Goal: Find specific page/section: Find specific page/section

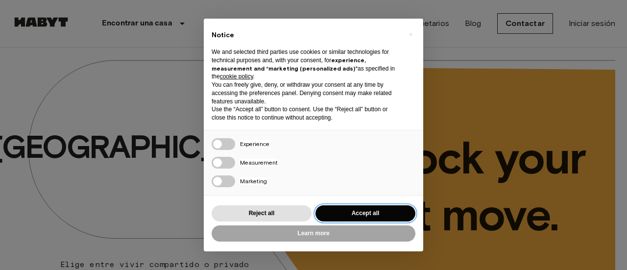
click at [358, 209] on button "Accept all" at bounding box center [365, 213] width 100 height 16
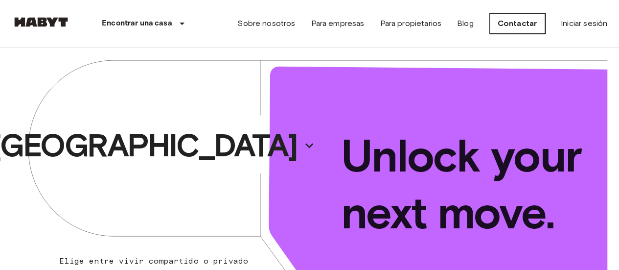
click at [517, 26] on link "Contactar" at bounding box center [518, 23] width 56 height 21
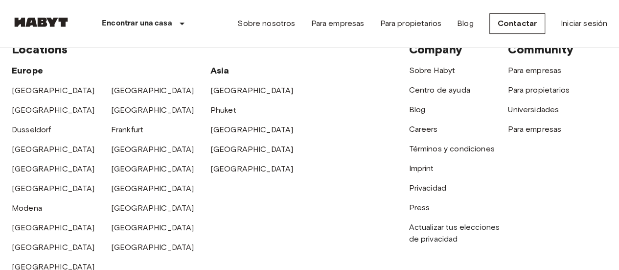
scroll to position [418, 0]
click at [546, 71] on link "Para empresas" at bounding box center [534, 70] width 53 height 9
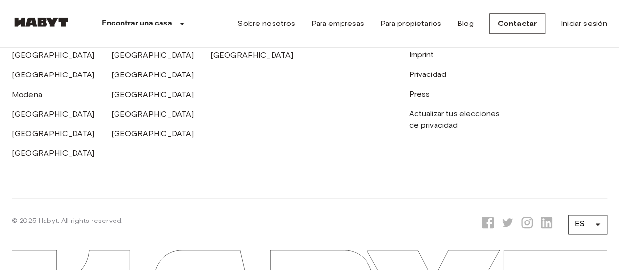
scroll to position [582, 0]
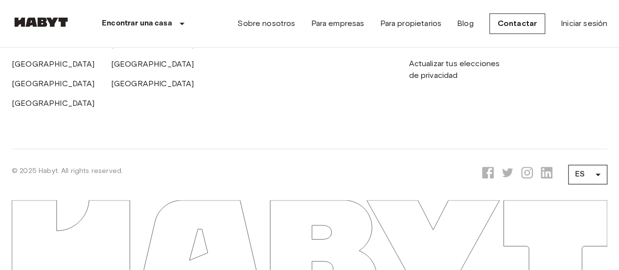
click at [527, 171] on icon at bounding box center [528, 172] width 12 height 12
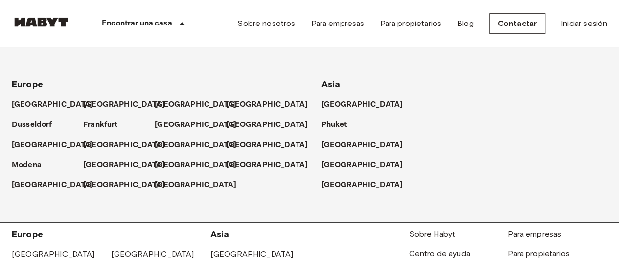
scroll to position [253, 0]
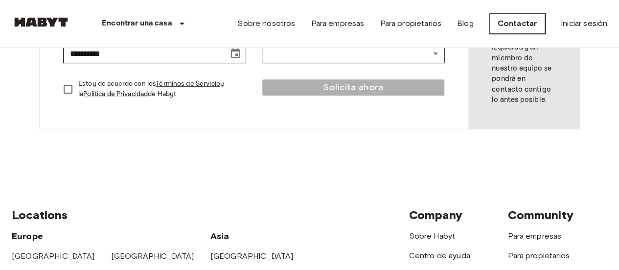
click at [508, 26] on link "Contactar" at bounding box center [518, 23] width 56 height 21
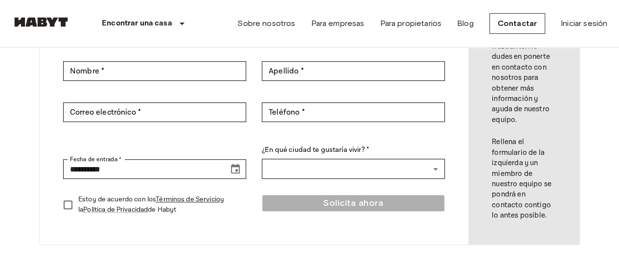
scroll to position [0, 0]
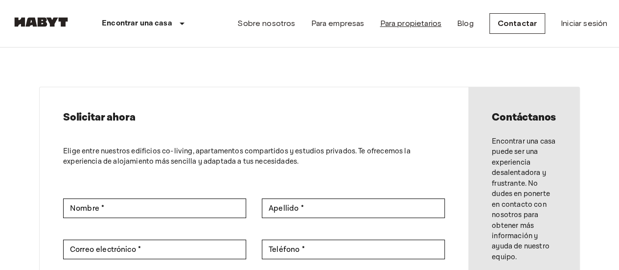
click at [395, 25] on link "Para propietarios" at bounding box center [411, 24] width 62 height 12
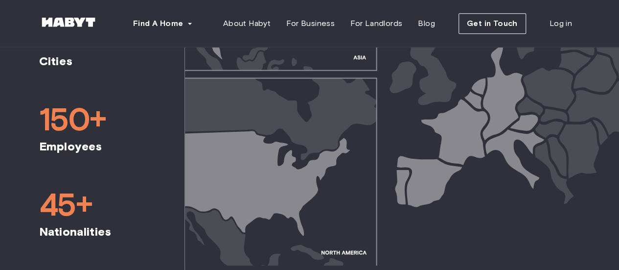
scroll to position [527, 0]
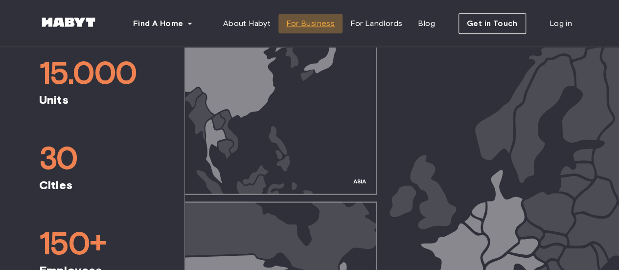
click at [313, 22] on span "For Business" at bounding box center [310, 24] width 48 height 12
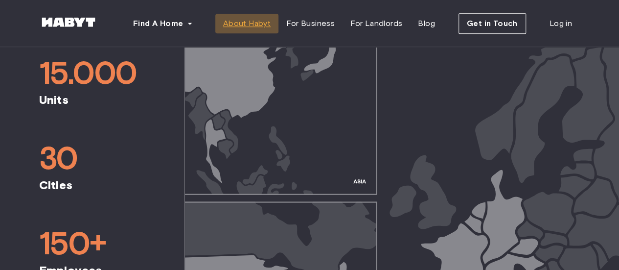
click at [261, 24] on span "About Habyt" at bounding box center [246, 24] width 47 height 12
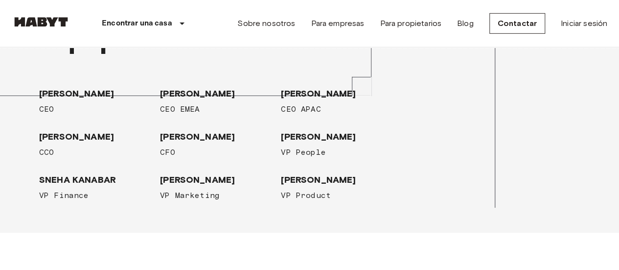
scroll to position [1537, 0]
